Goal: Communication & Community: Answer question/provide support

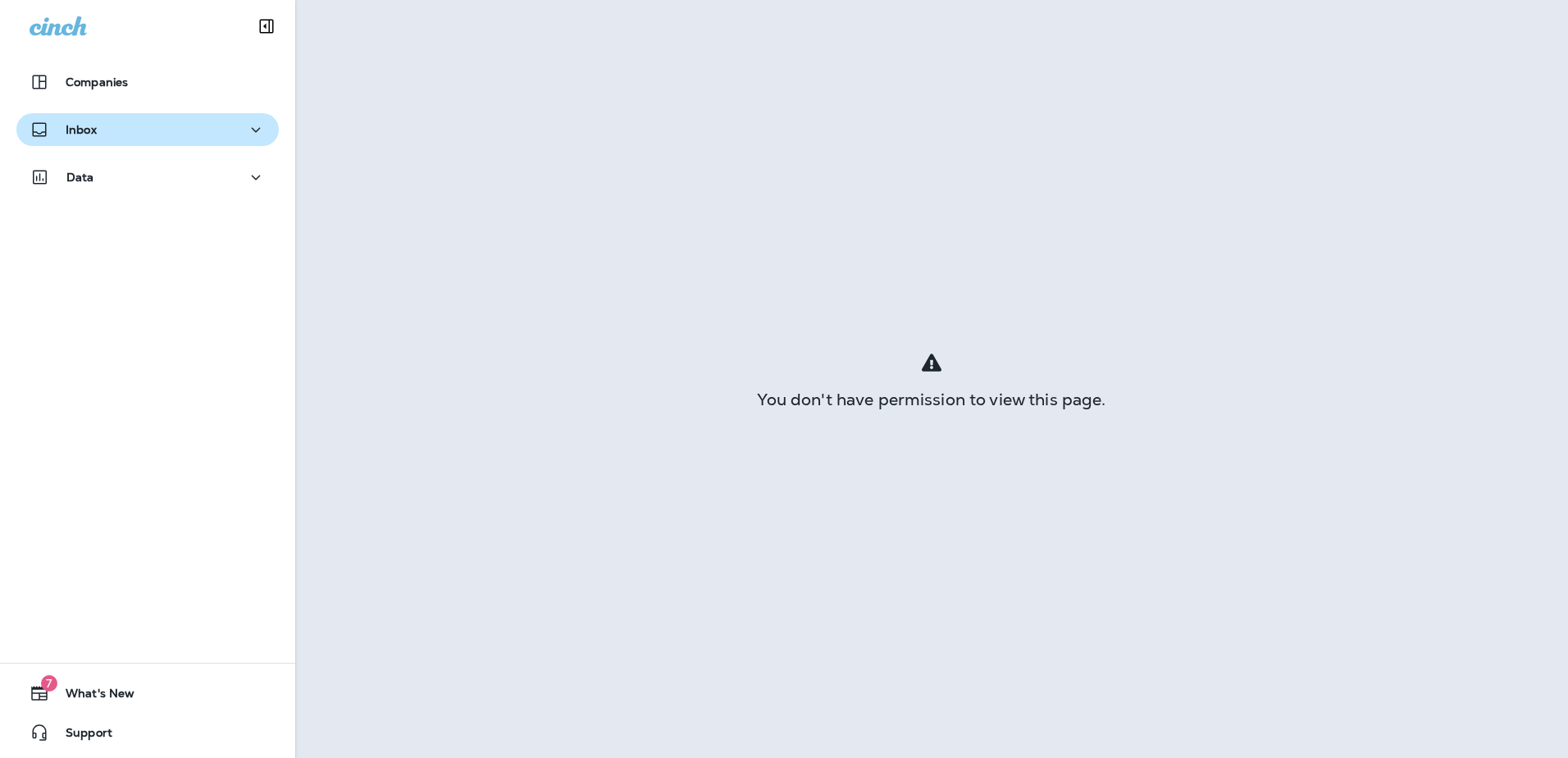
click at [81, 123] on p "Inbox" at bounding box center [81, 129] width 31 height 13
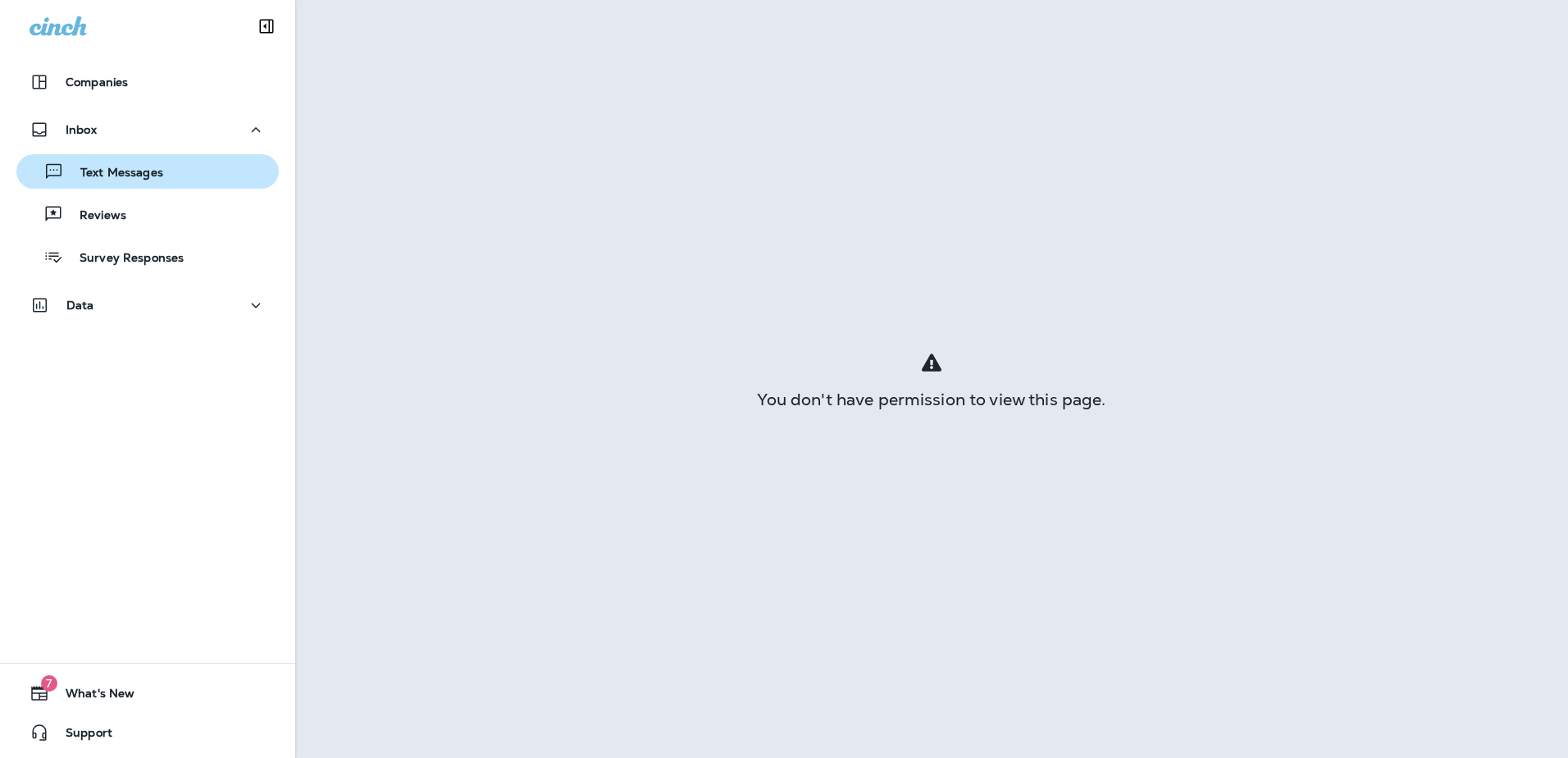
click at [111, 167] on p "Text Messages" at bounding box center [113, 174] width 99 height 16
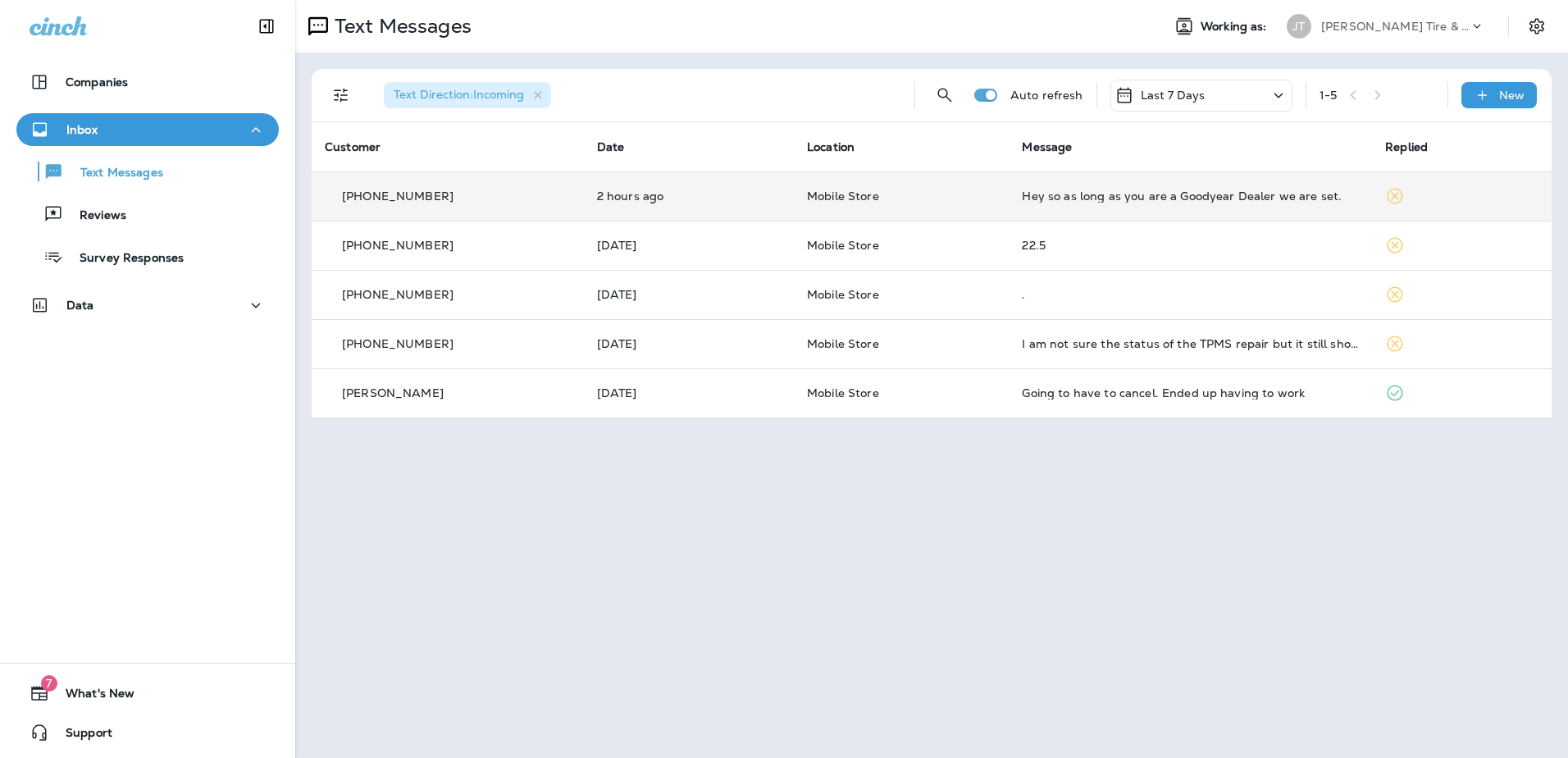
click at [1051, 195] on div "Hey so as long as you are a Goodyear Dealer we are set." at bounding box center [1190, 195] width 337 height 13
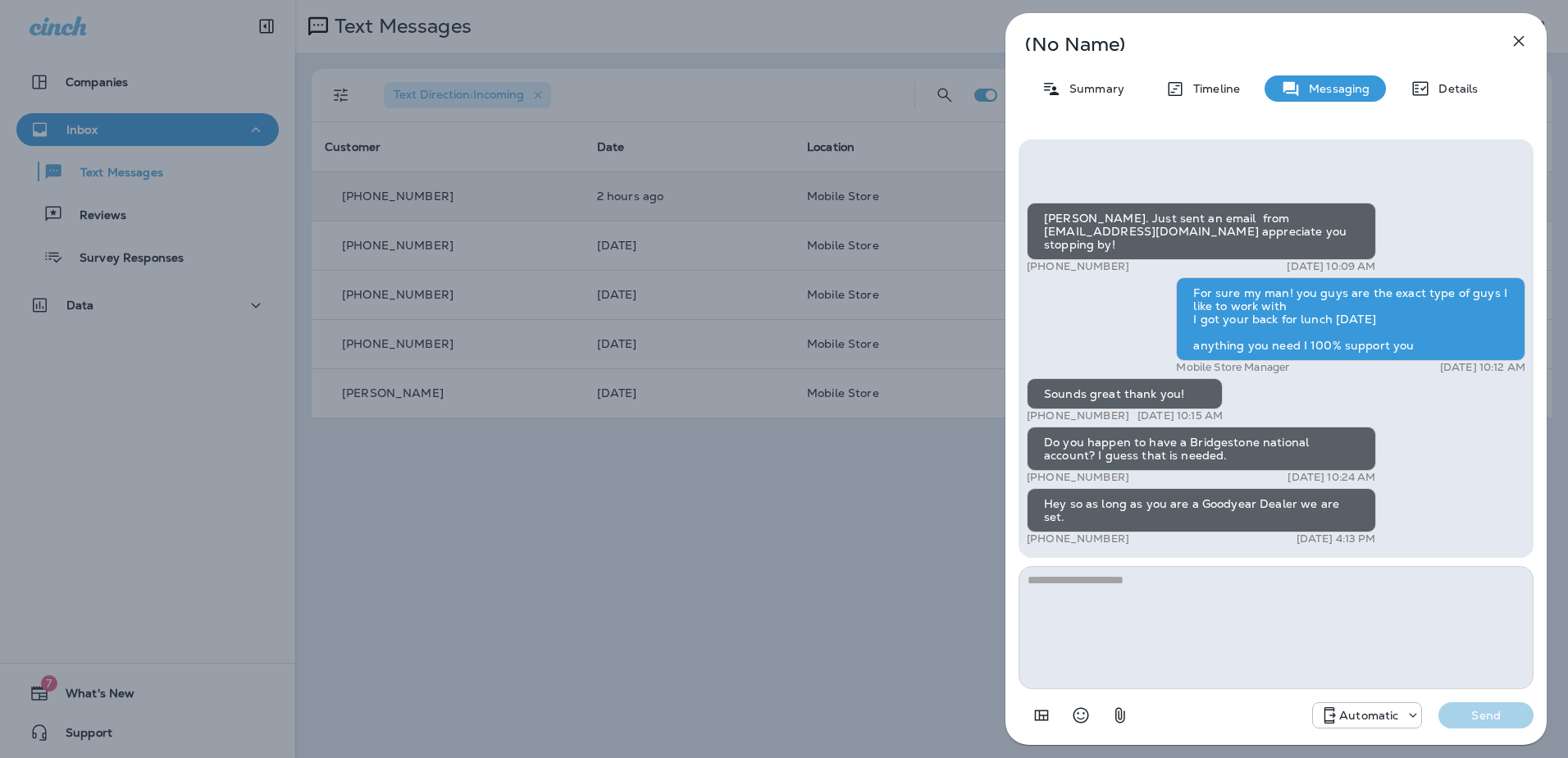
click at [1206, 621] on textarea at bounding box center [1276, 626] width 515 height 123
type textarea "**********"
click at [1472, 712] on p "Send" at bounding box center [1485, 714] width 69 height 15
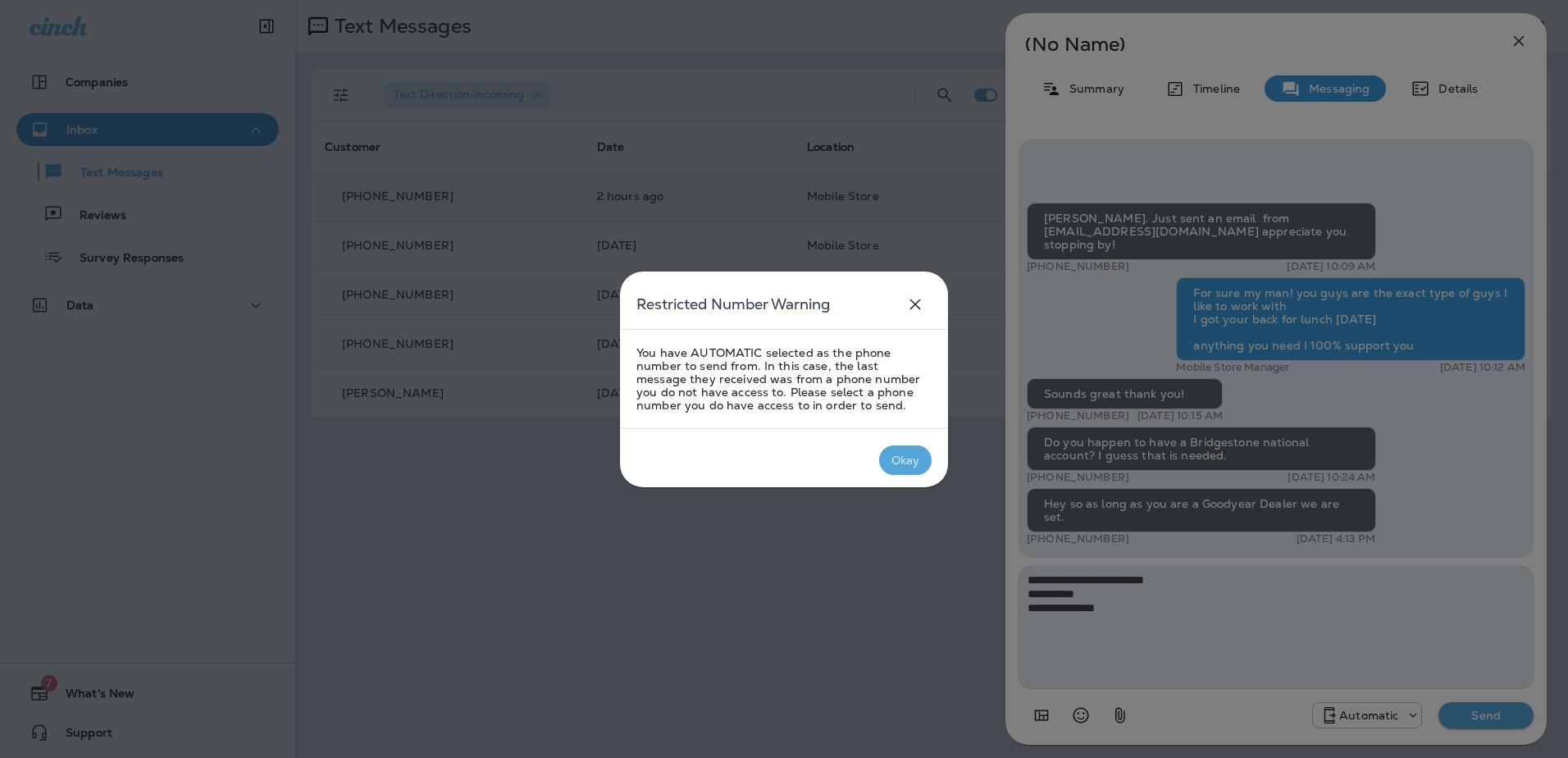
click at [901, 459] on div "Okay" at bounding box center [905, 460] width 29 height 13
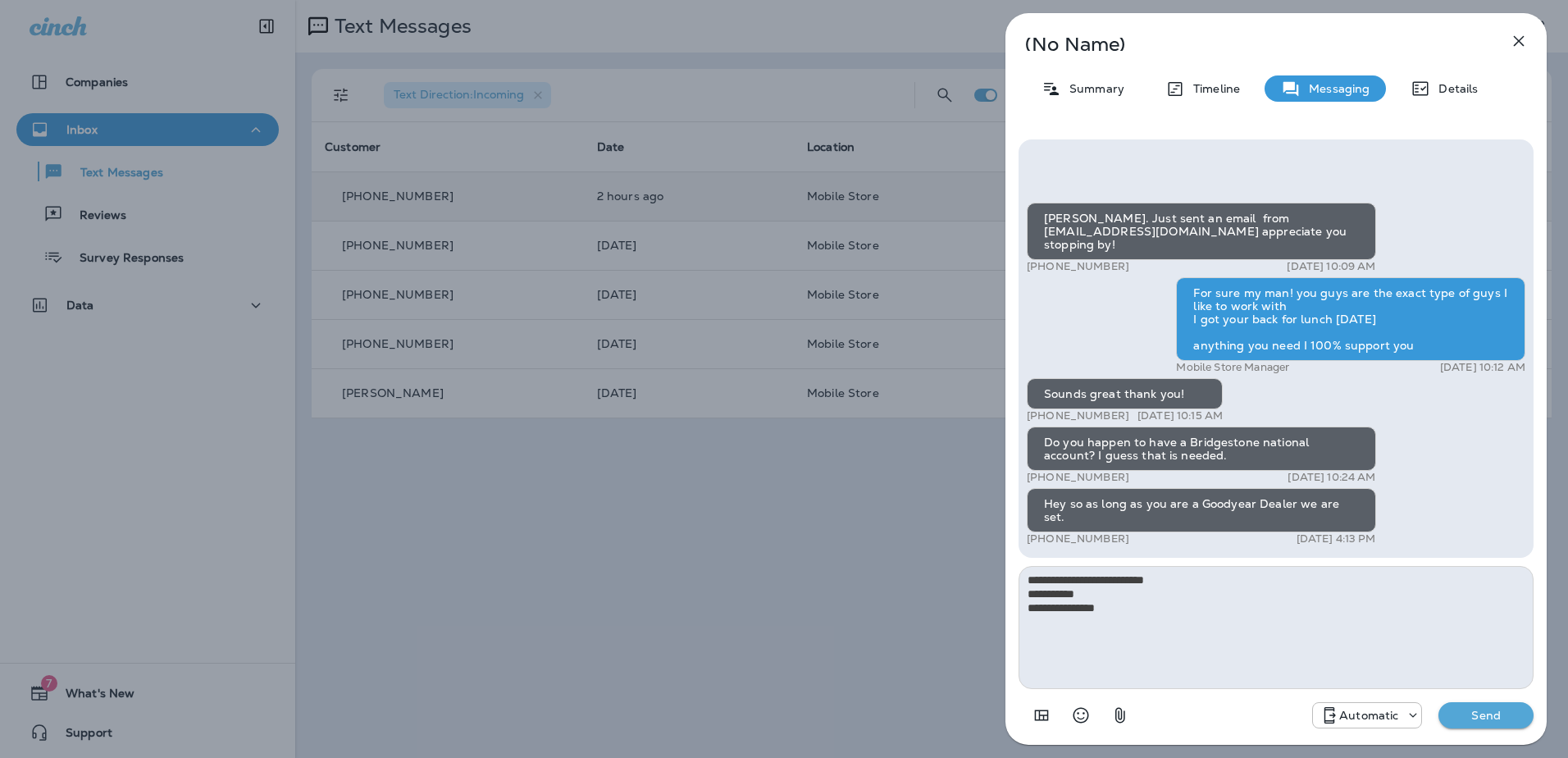
click at [1492, 719] on p "Send" at bounding box center [1485, 714] width 69 height 15
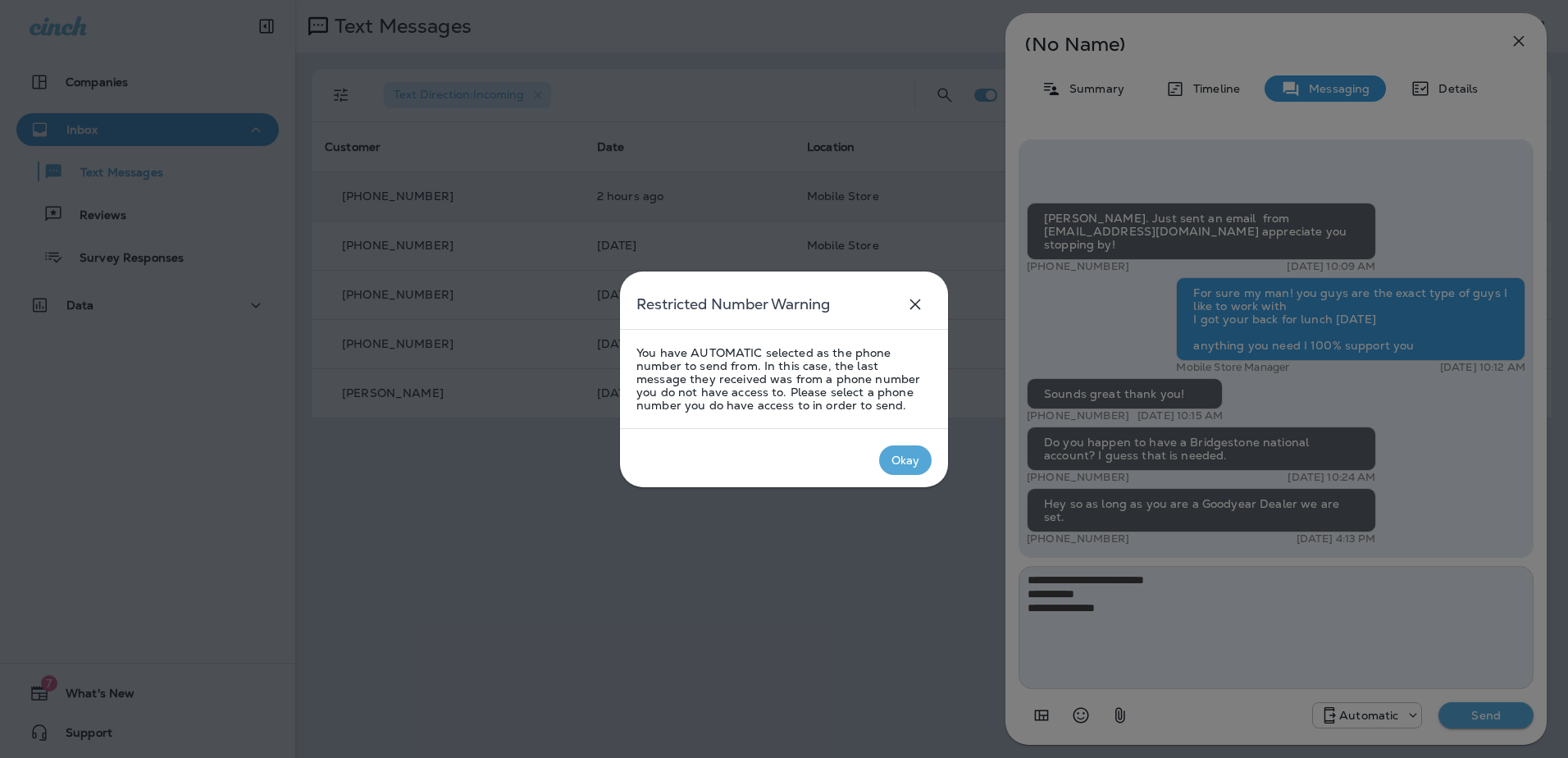
click at [896, 454] on div "Okay" at bounding box center [905, 460] width 29 height 13
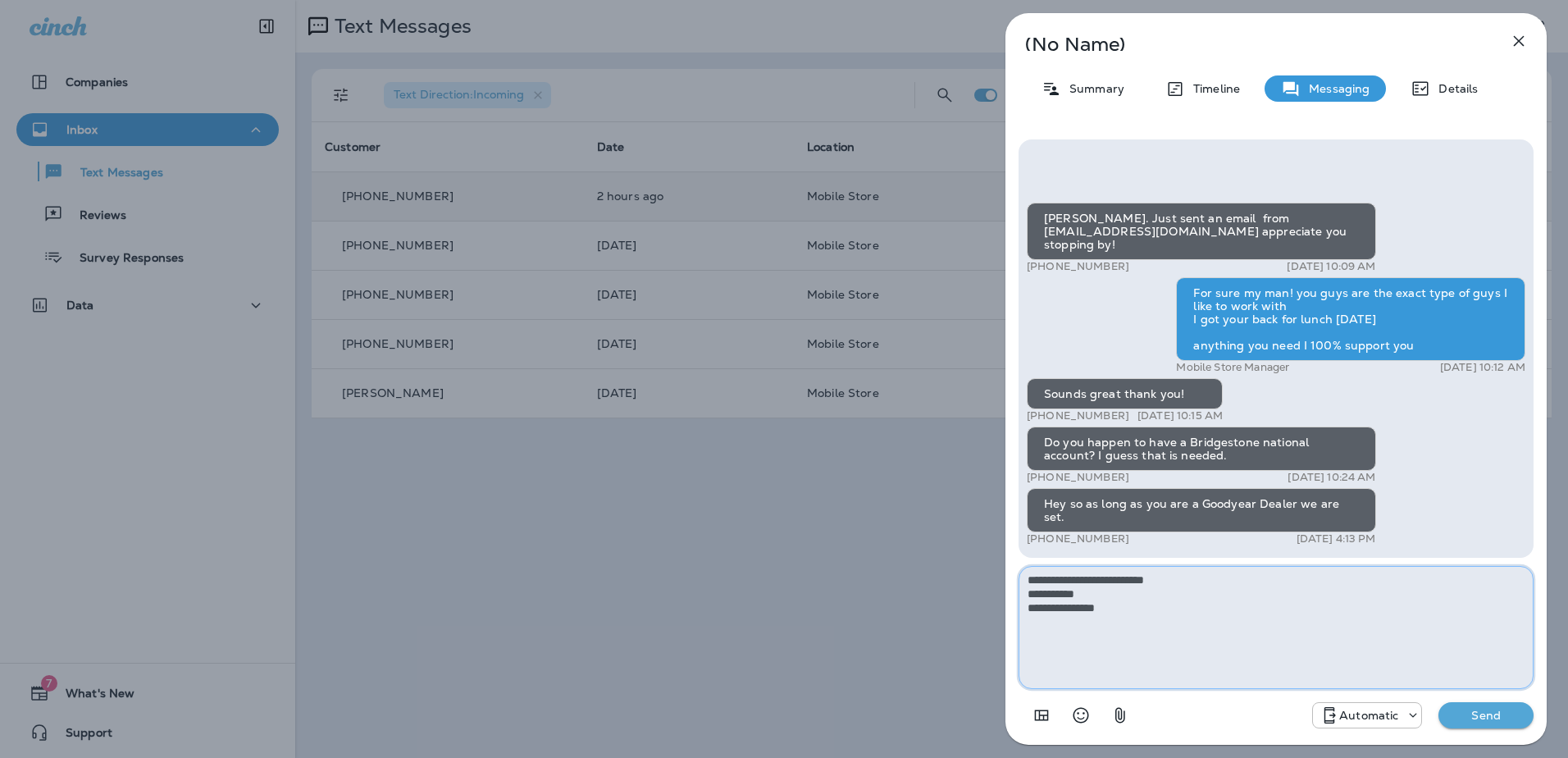
click at [1191, 607] on textarea "**********" at bounding box center [1276, 626] width 515 height 123
click at [1420, 711] on icon at bounding box center [1412, 715] width 16 height 16
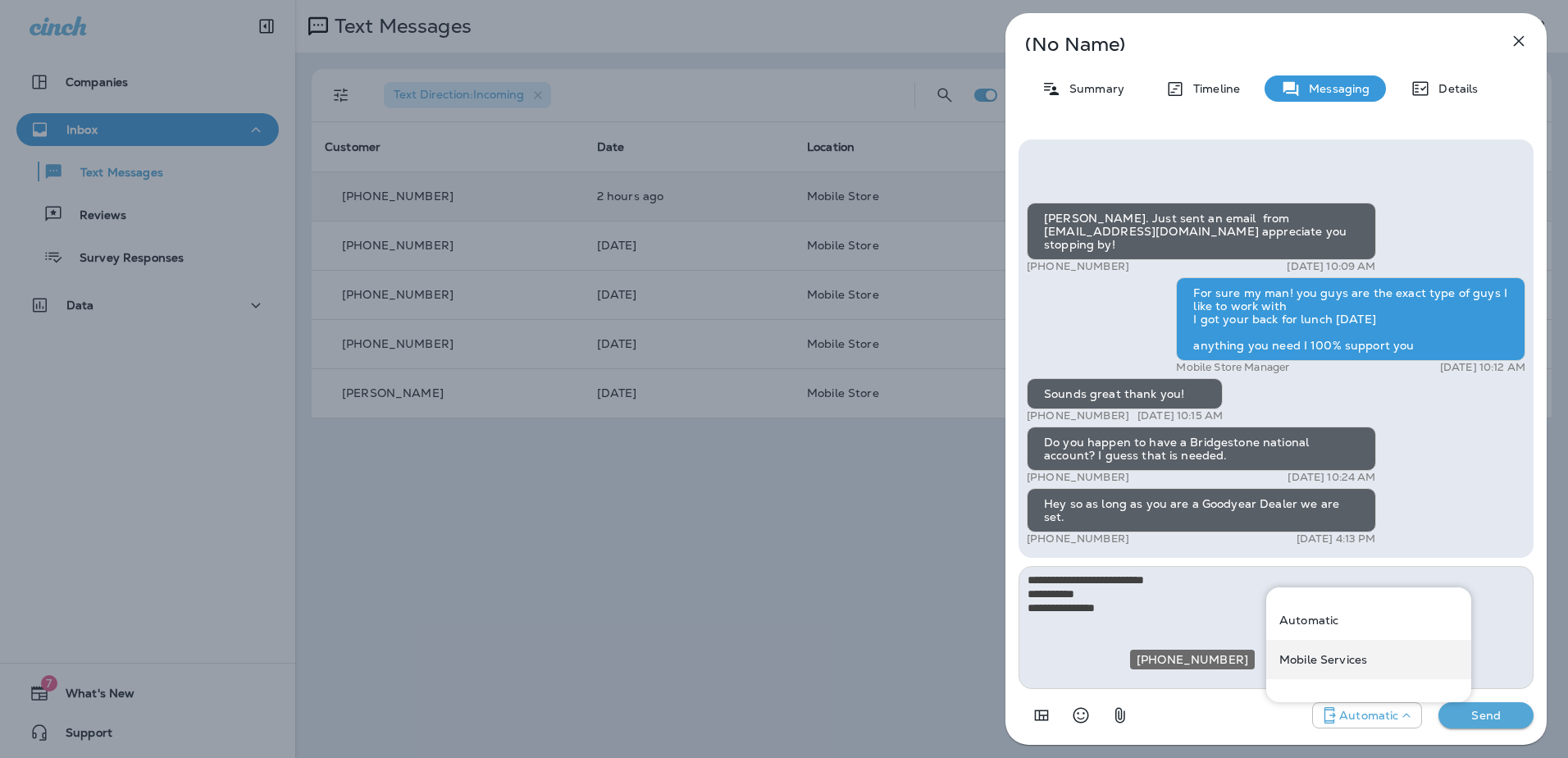
click at [1361, 645] on div "Mobile Services" at bounding box center [1368, 658] width 204 height 39
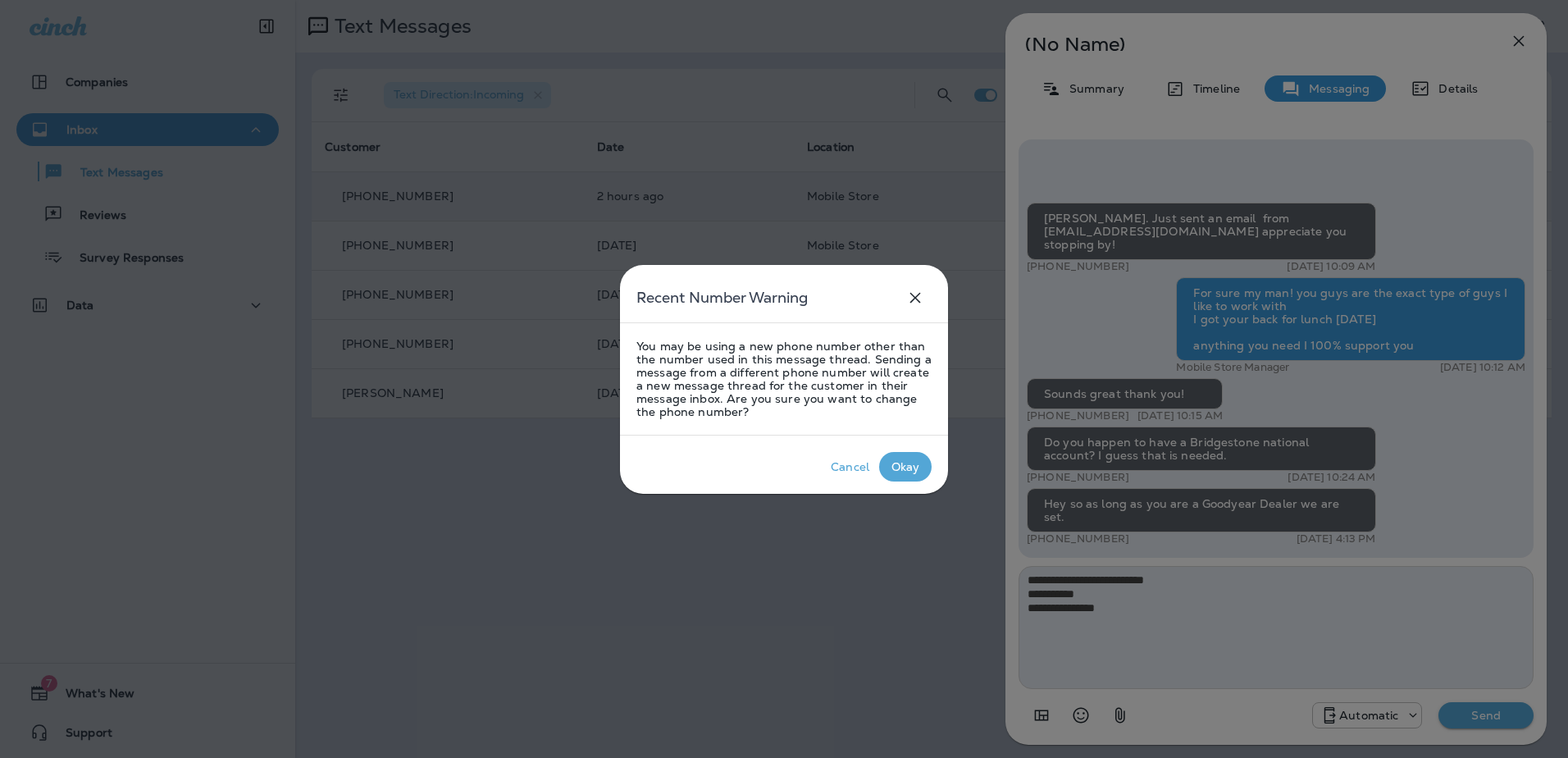
click at [898, 463] on div "Okay" at bounding box center [905, 466] width 29 height 13
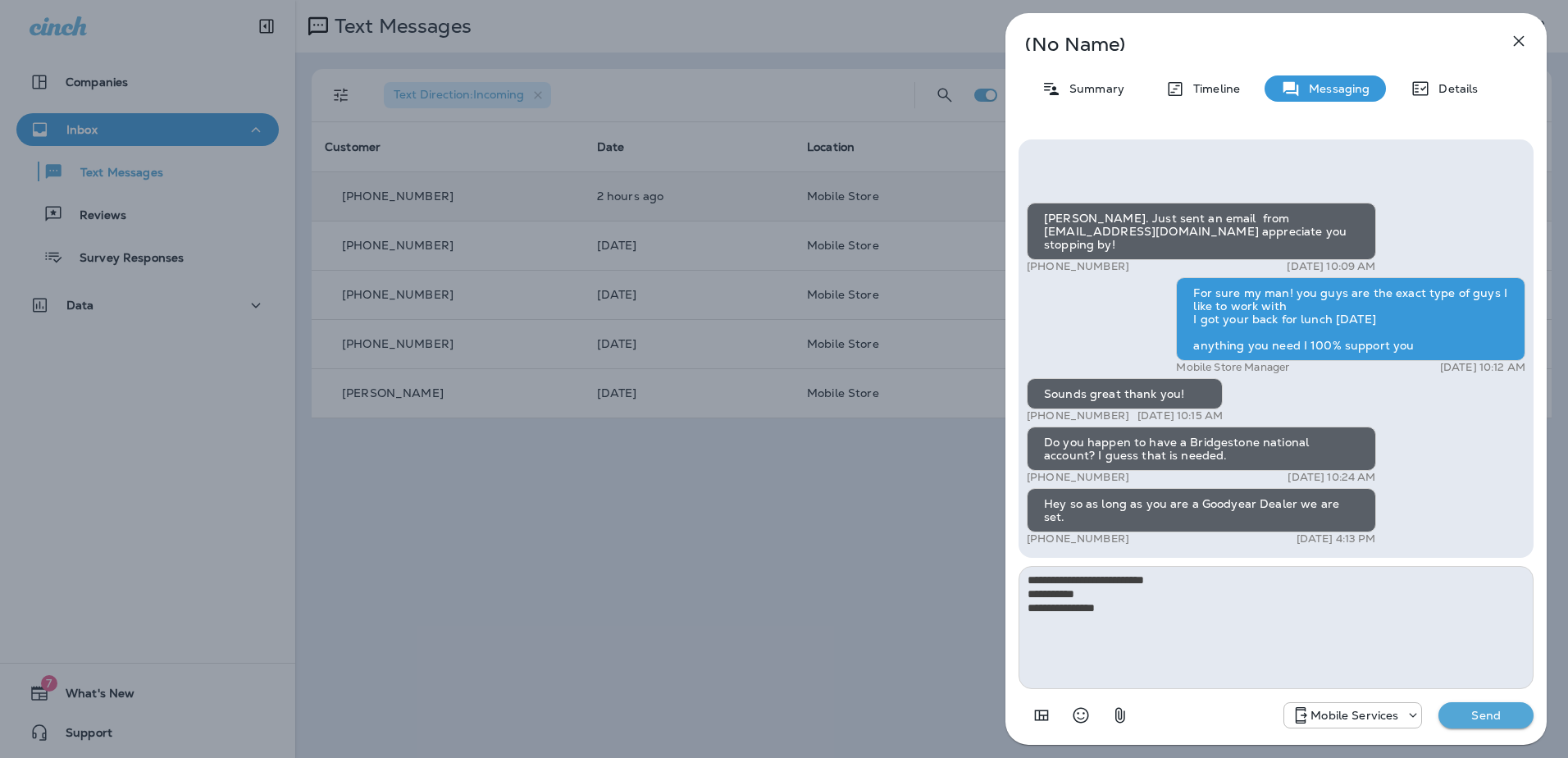
click at [1497, 720] on p "Send" at bounding box center [1485, 714] width 69 height 15
